Goal: Task Accomplishment & Management: Use online tool/utility

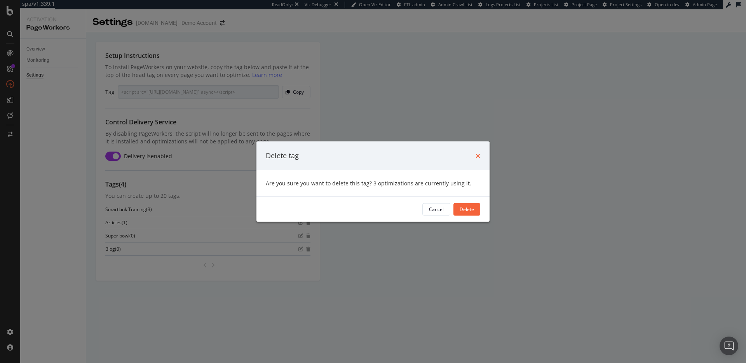
click at [477, 155] on icon "times" at bounding box center [478, 155] width 5 height 6
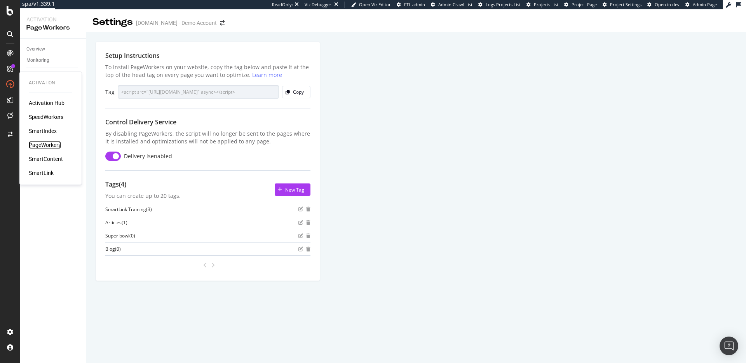
click at [46, 143] on div "PageWorkers" at bounding box center [45, 145] width 32 height 8
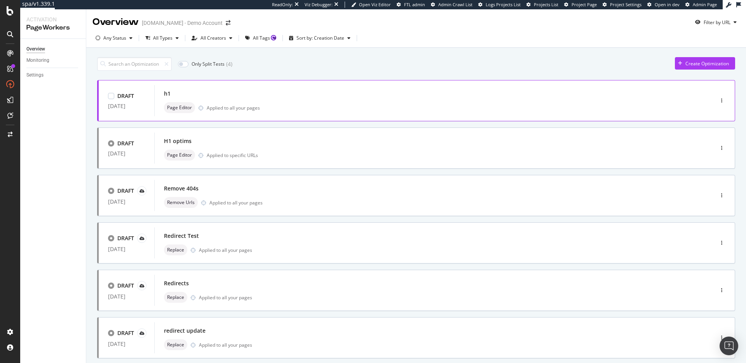
click at [569, 111] on div "Page Editor Applied to all your pages" at bounding box center [422, 107] width 517 height 11
